Goal: Task Accomplishment & Management: Manage account settings

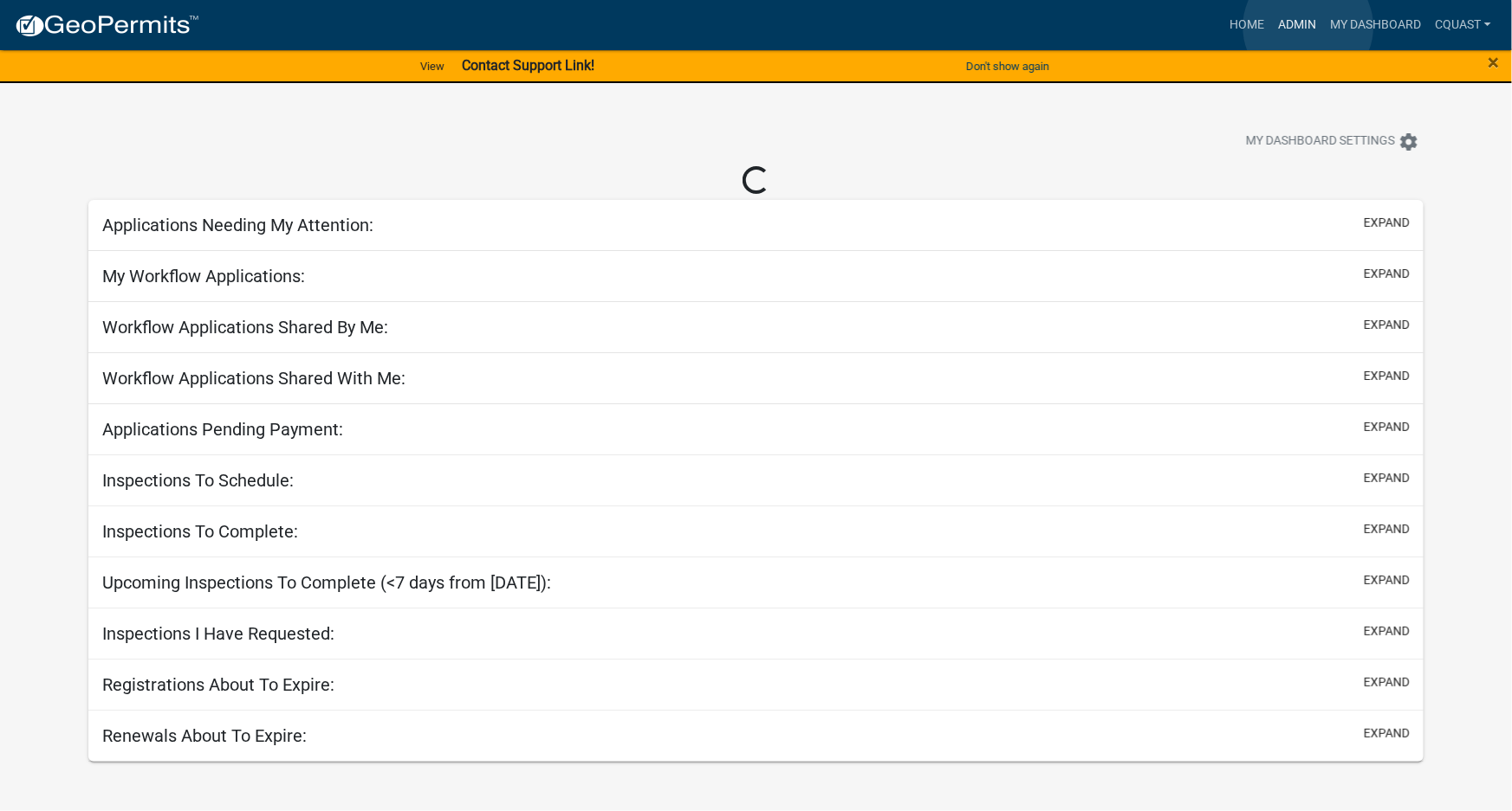
click at [1308, 27] on link "Admin" at bounding box center [1296, 25] width 52 height 33
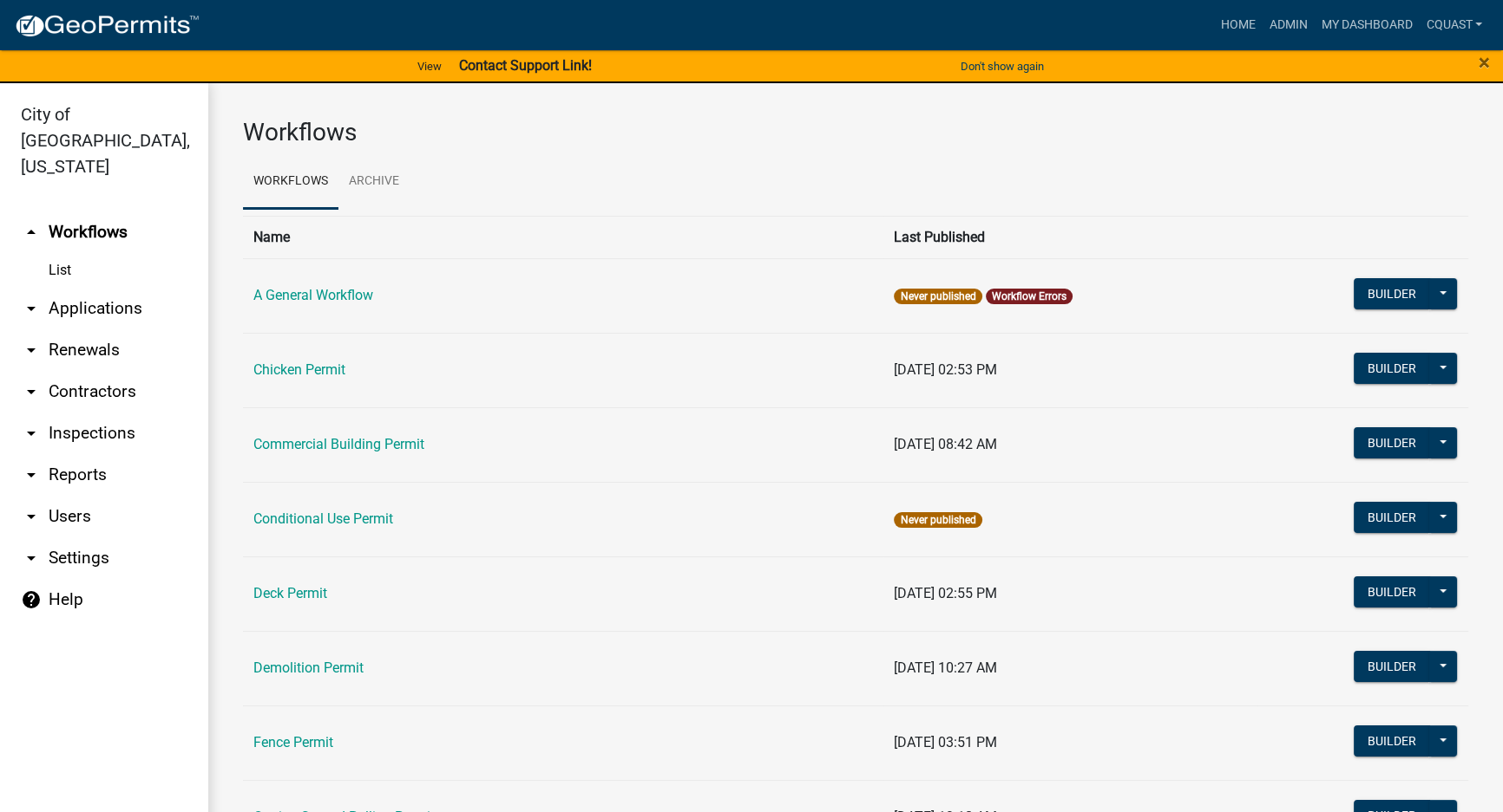
click at [126, 292] on link "arrow_drop_down Applications" at bounding box center [104, 309] width 208 height 42
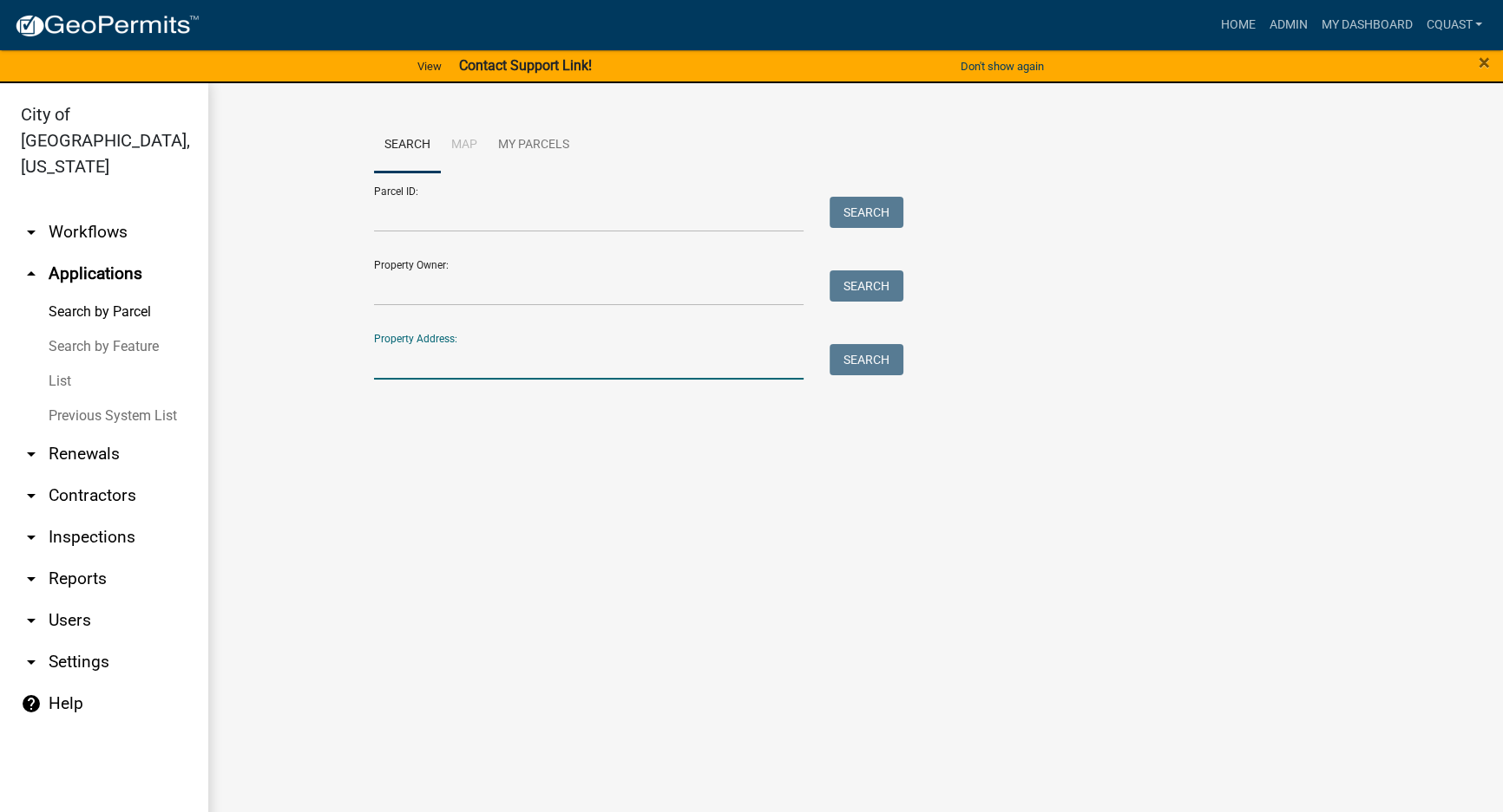
click at [451, 362] on input "Property Address:" at bounding box center [589, 363] width 430 height 36
type input "1112 [PERSON_NAME]"
click at [868, 351] on button "Search" at bounding box center [866, 360] width 74 height 31
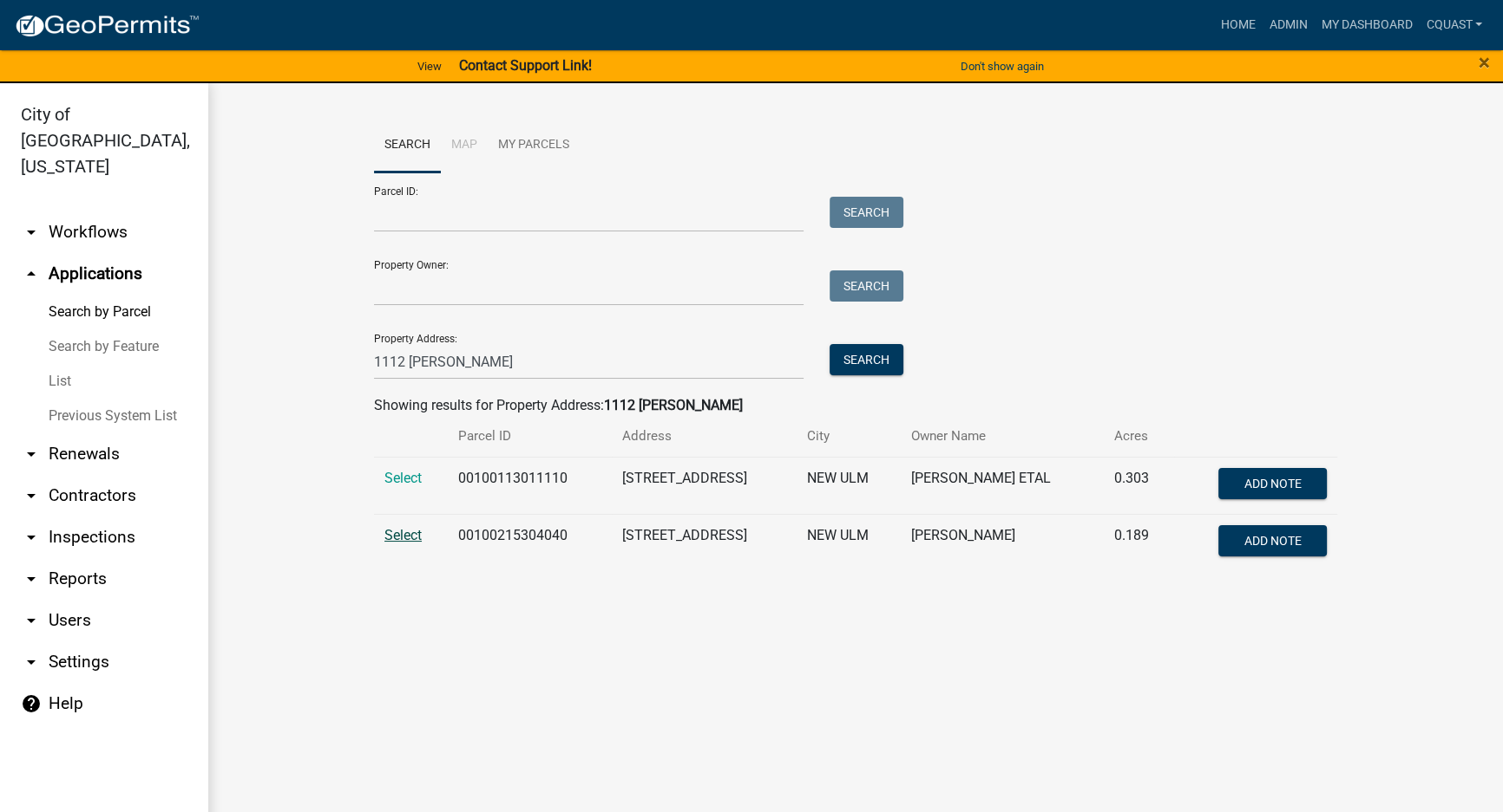
click at [411, 533] on span "Select" at bounding box center [403, 535] width 37 height 16
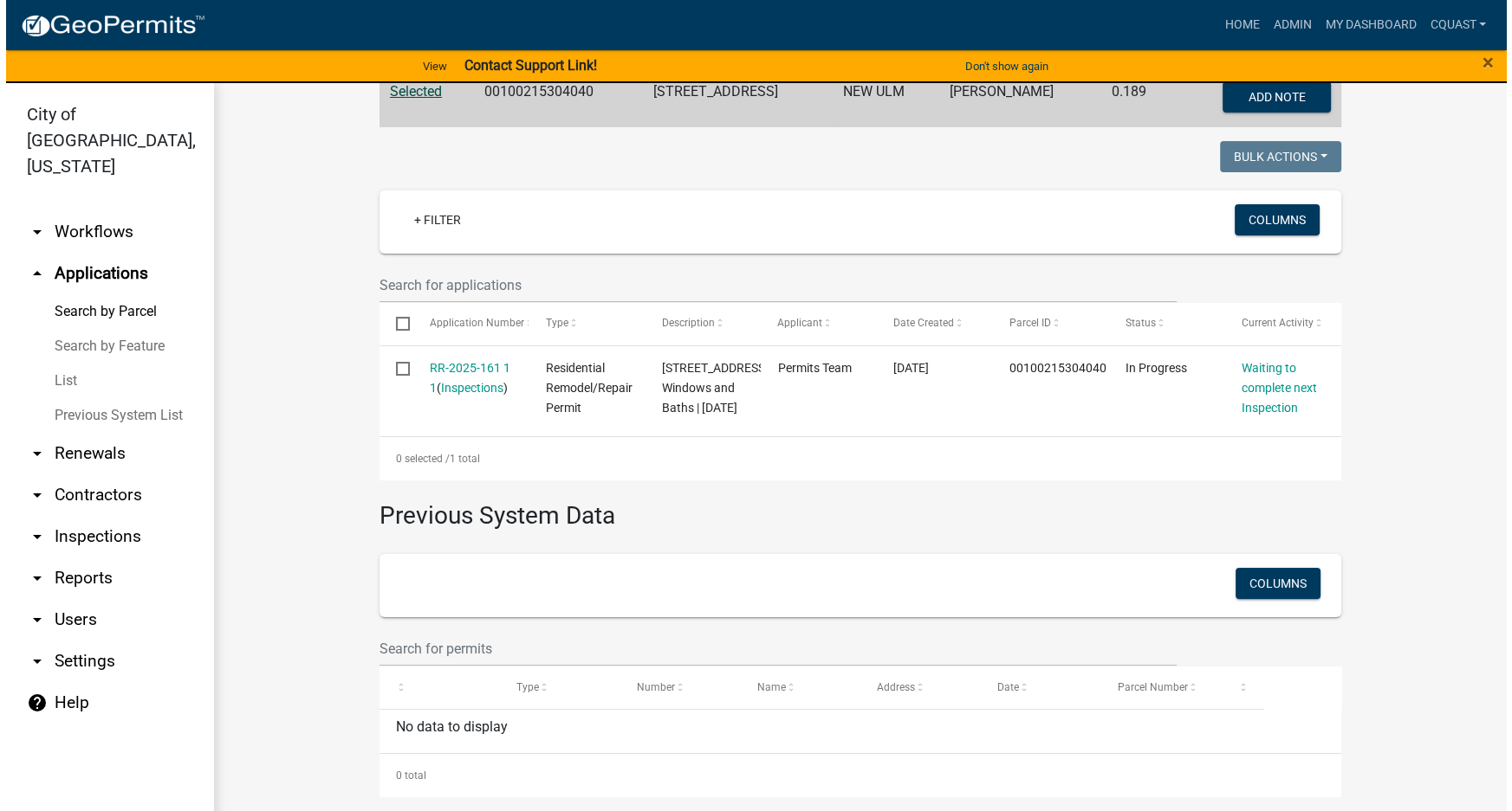
scroll to position [400, 0]
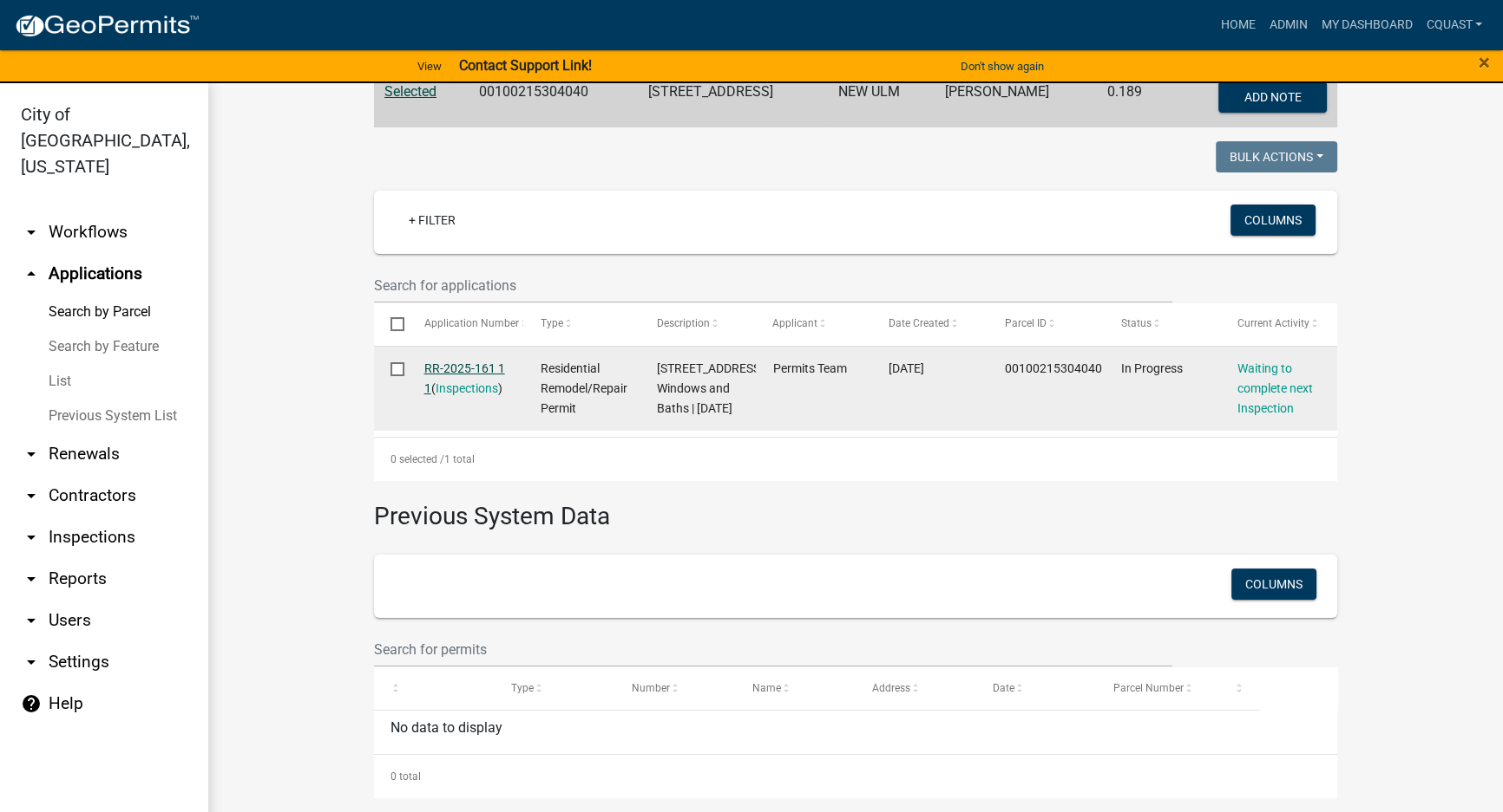
click at [469, 362] on link "RR-2025-161 1 1" at bounding box center [464, 379] width 81 height 34
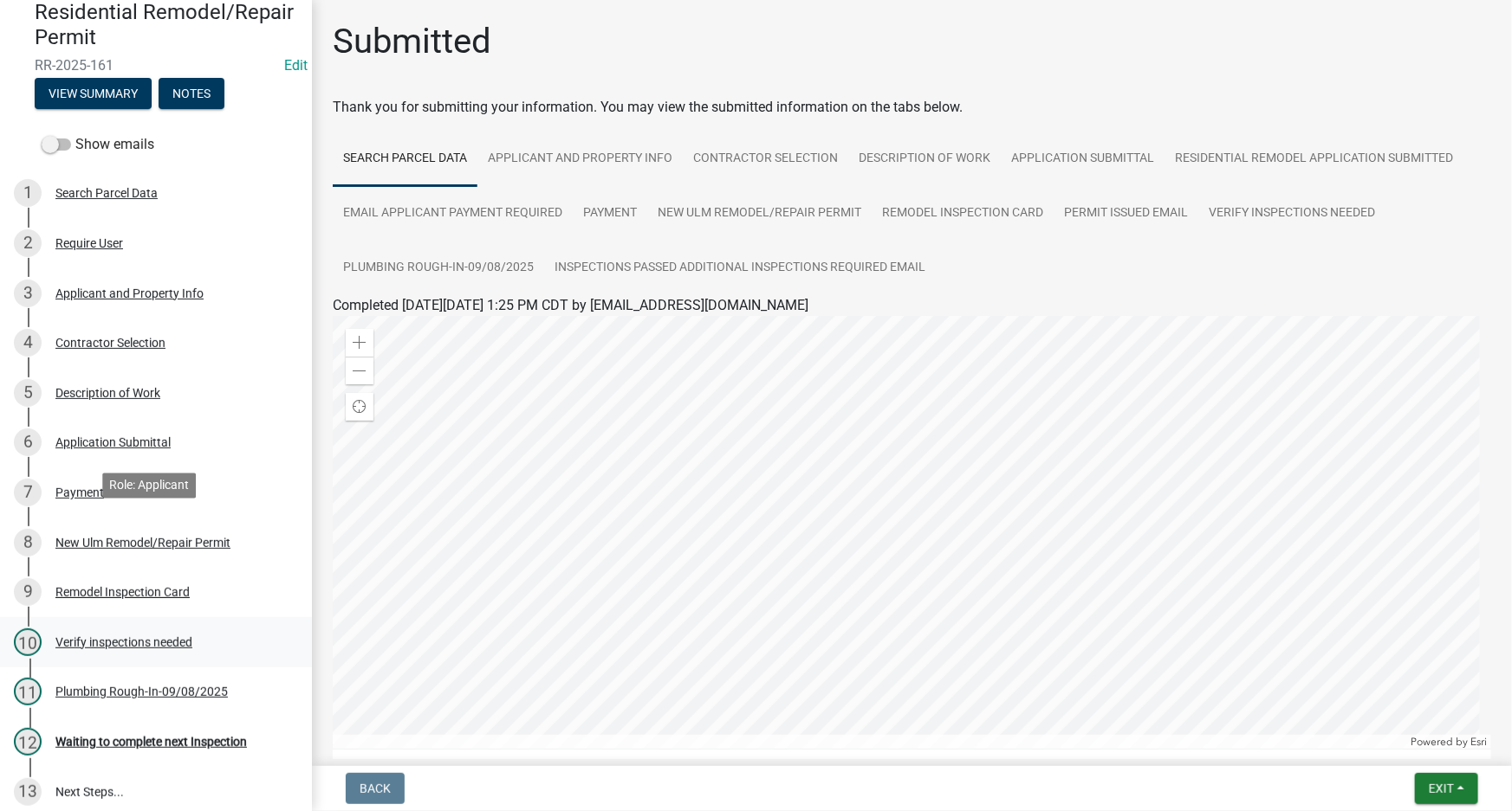
scroll to position [209, 0]
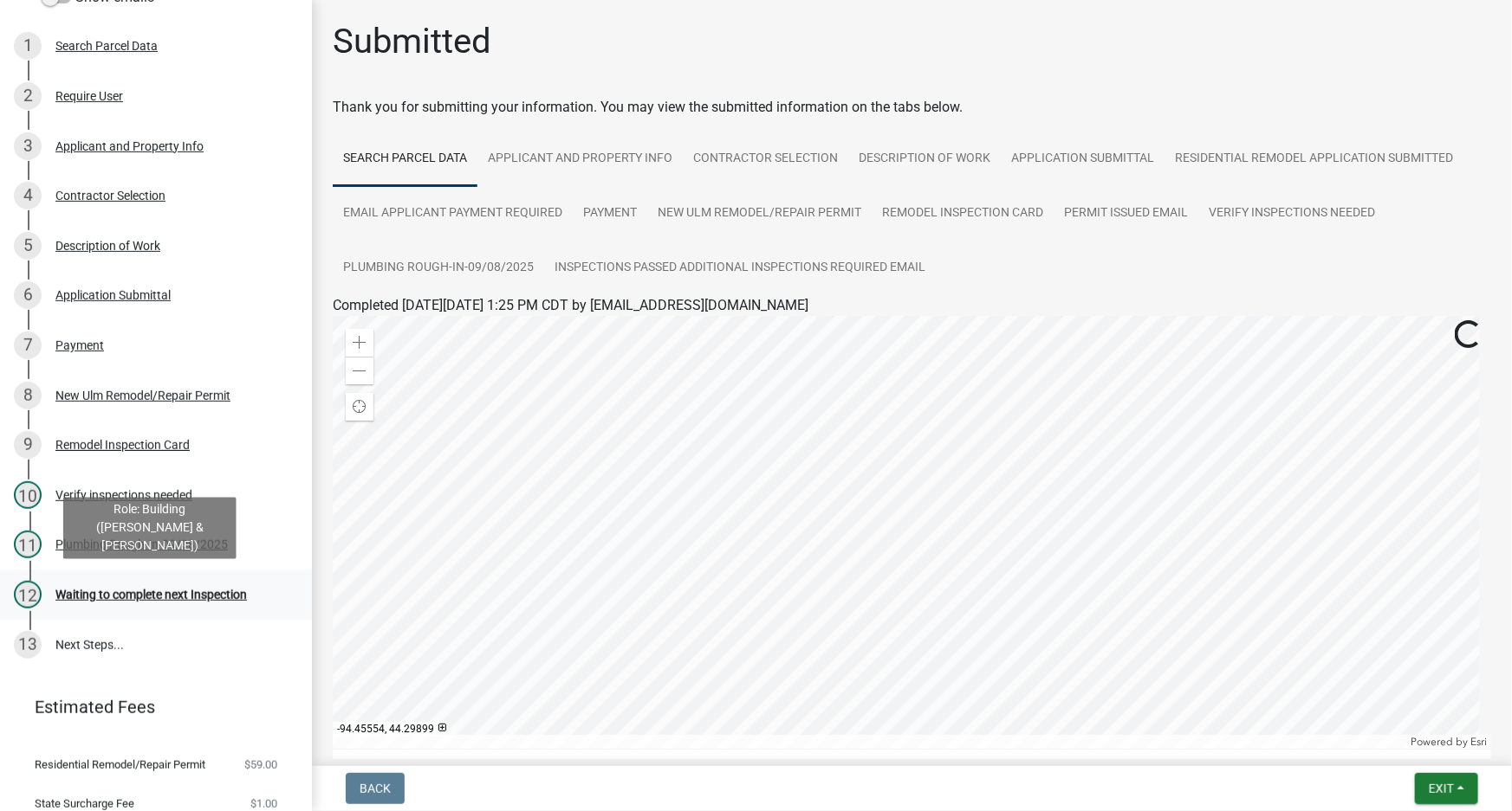
click at [173, 598] on div "Waiting to complete next Inspection" at bounding box center [152, 595] width 192 height 12
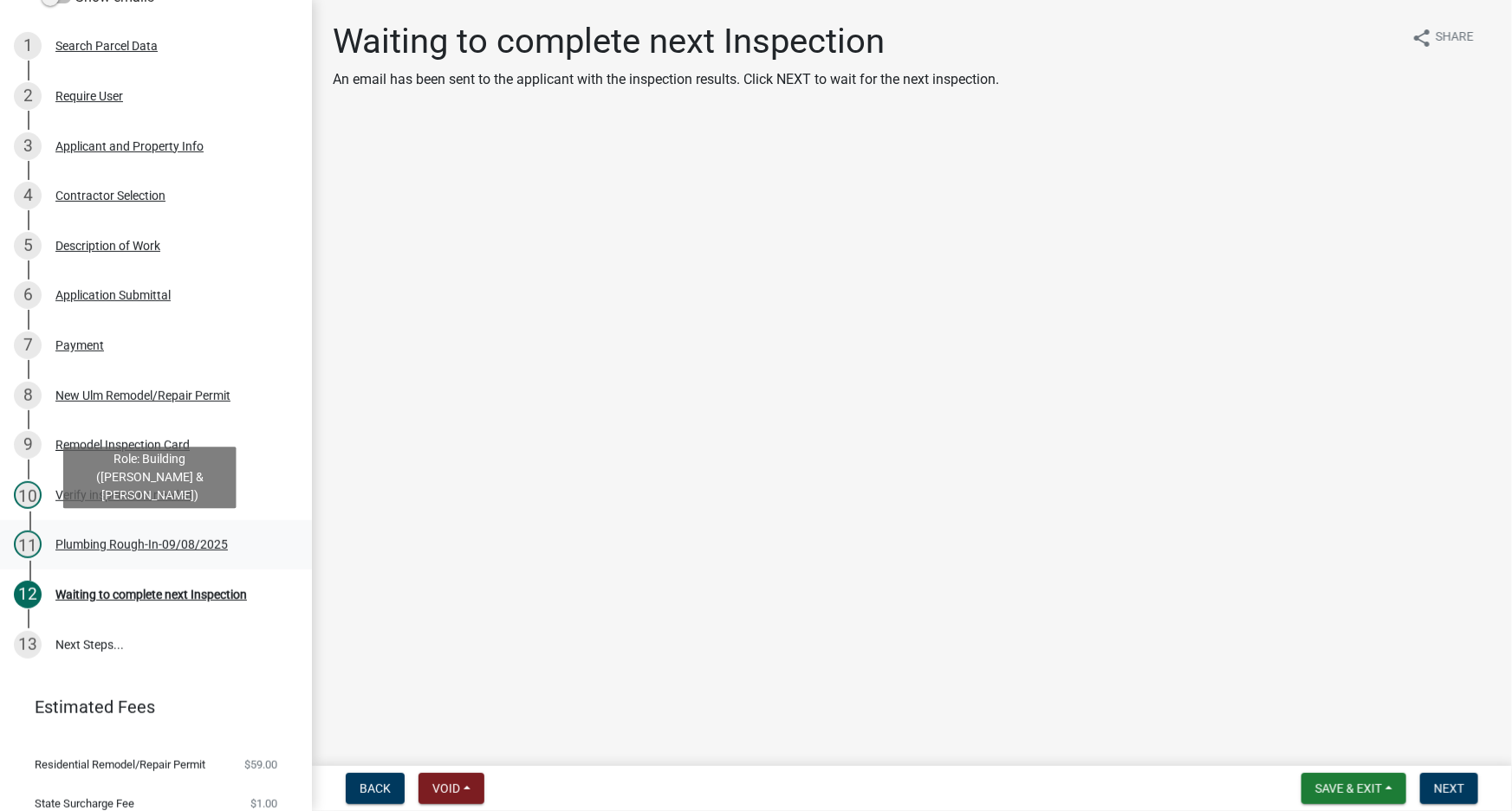
click at [79, 540] on div "Plumbing Rough-In-09/08/2025" at bounding box center [142, 545] width 173 height 12
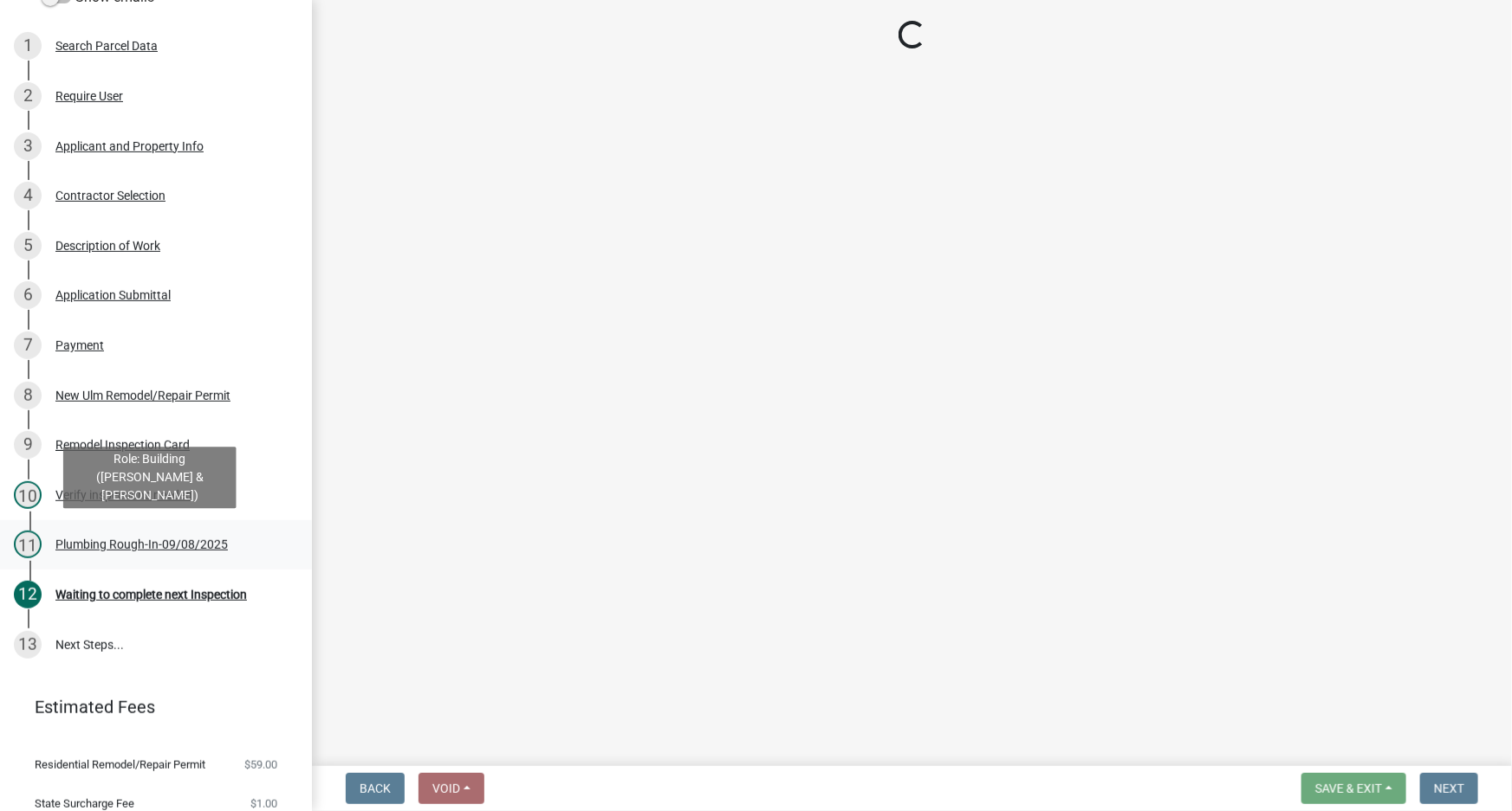
select select "bbdb7cc8-01a3-4b5d-b8c6-7bf202fa47c8"
select select "cd72df13-1819-4c17-818e-bd68a66556fb"
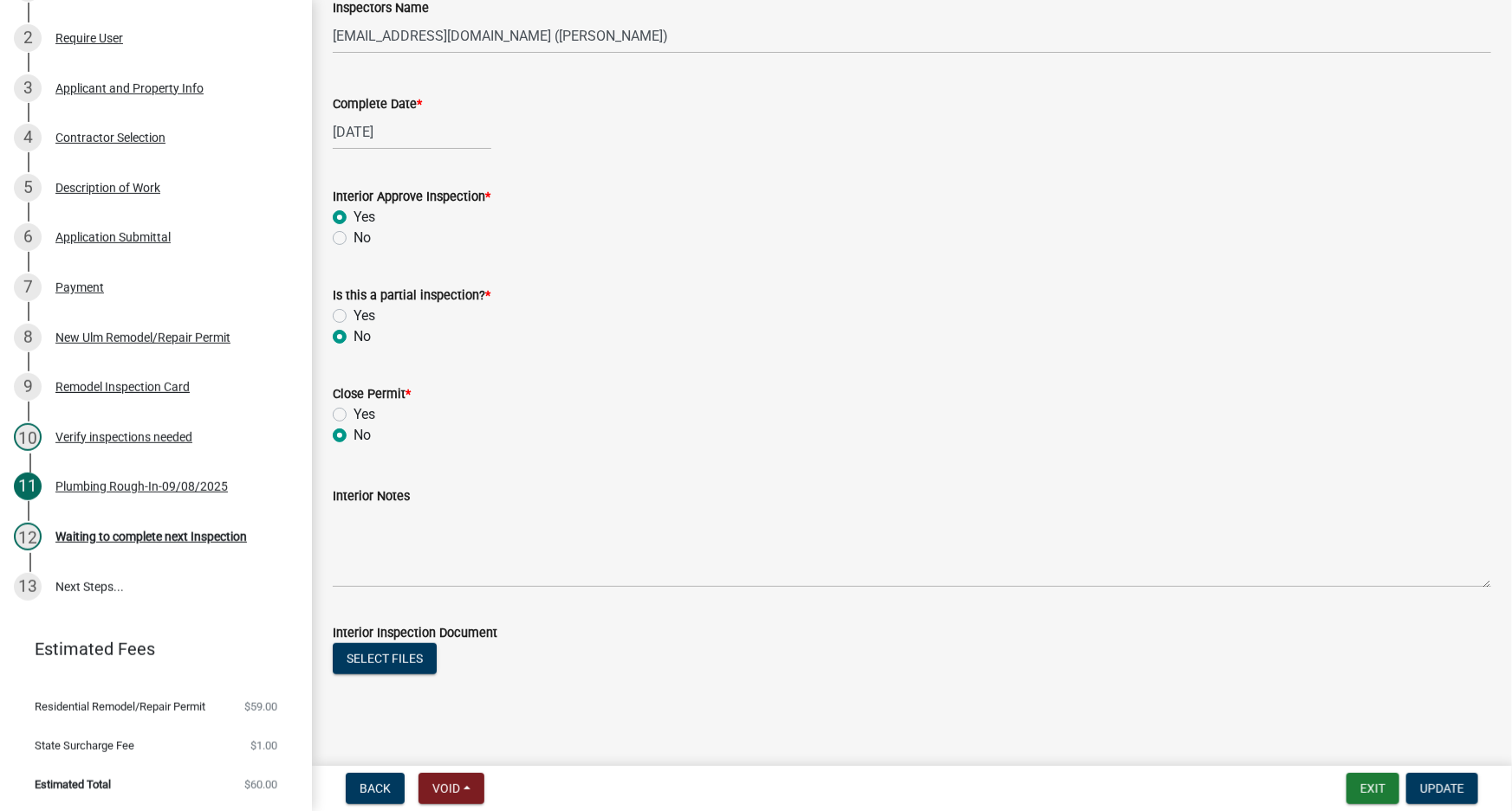
scroll to position [277, 0]
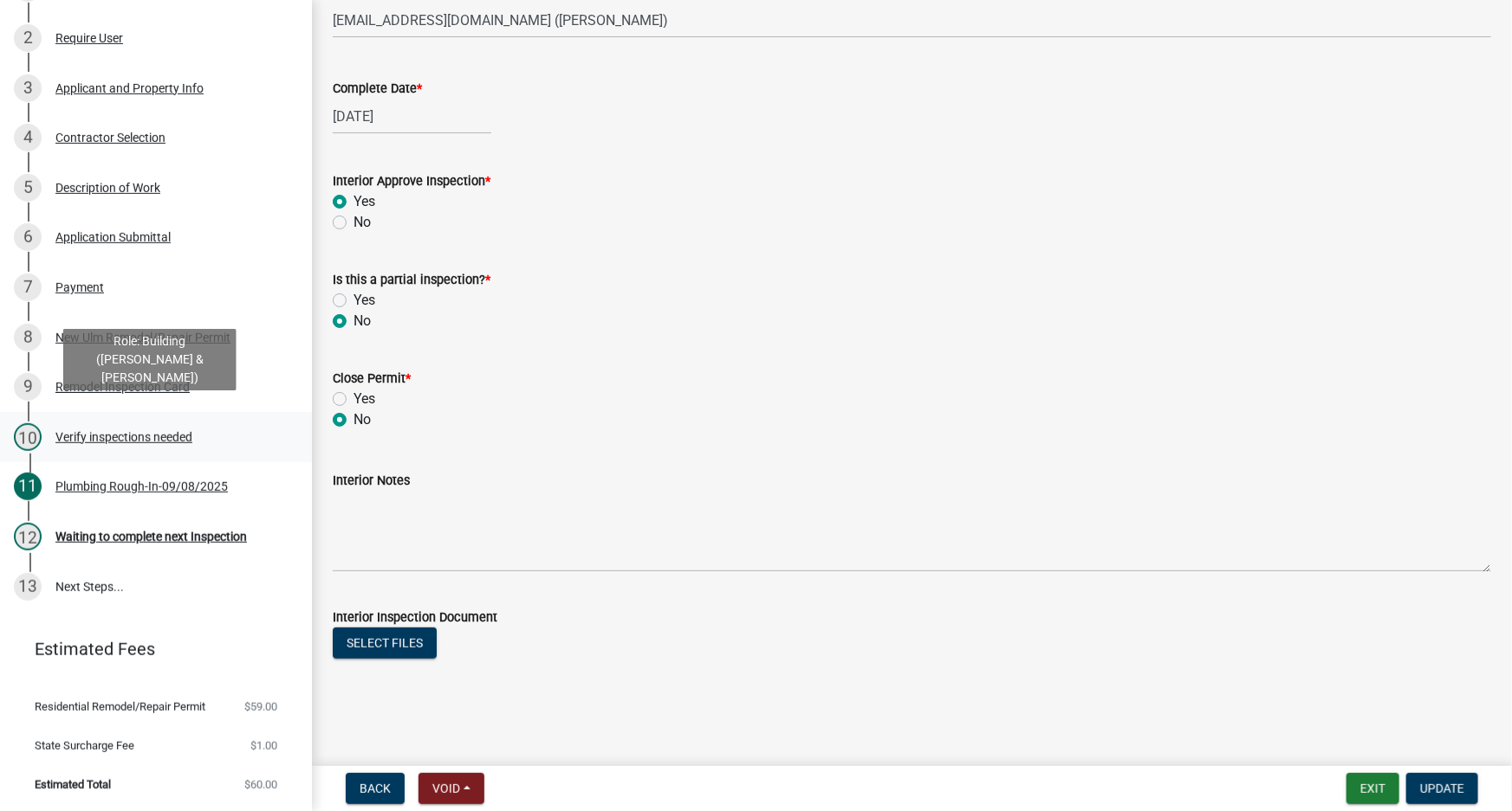
click at [77, 432] on div "10 Verify inspections needed" at bounding box center [149, 437] width 270 height 28
